Goal: Task Accomplishment & Management: Manage account settings

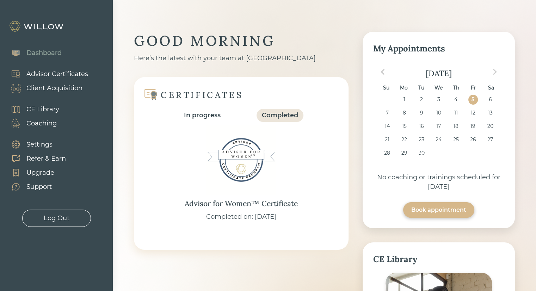
click at [59, 83] on div "Client Acquisition" at bounding box center [43, 88] width 79 height 14
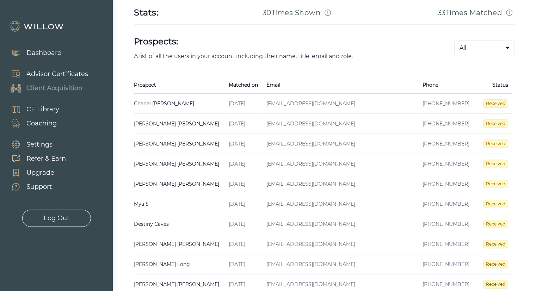
scroll to position [141, 0]
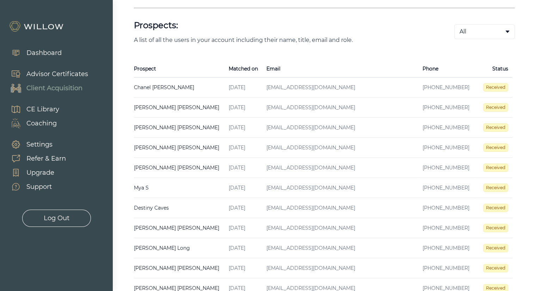
click at [161, 89] on td "Chanel [PERSON_NAME] Created on [DATE] Email [EMAIL_ADDRESS][DOMAIN_NAME] Phone…" at bounding box center [179, 88] width 91 height 20
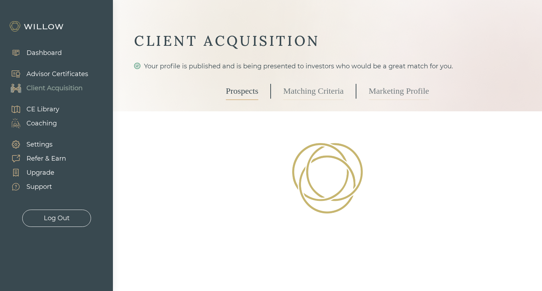
select select "3"
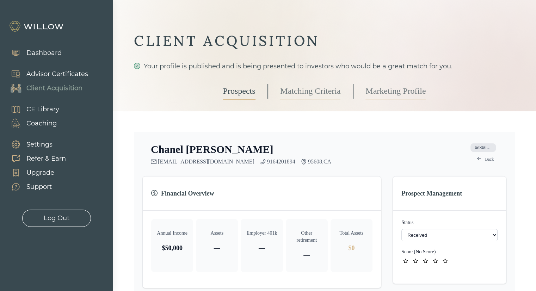
click at [314, 90] on link "Matching Criteria" at bounding box center [310, 91] width 60 height 18
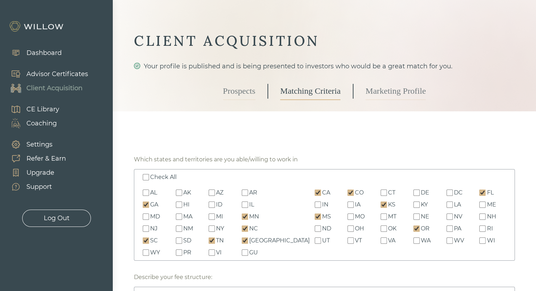
click at [387, 93] on link "Marketing Profile" at bounding box center [396, 91] width 60 height 18
